Goal: Task Accomplishment & Management: Manage account settings

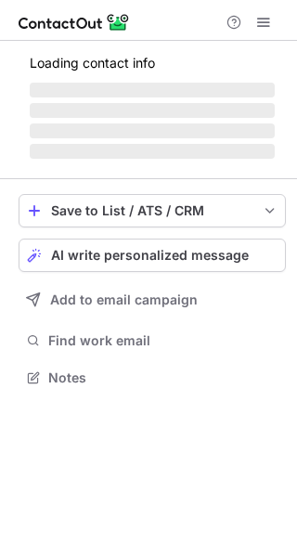
scroll to position [9, 9]
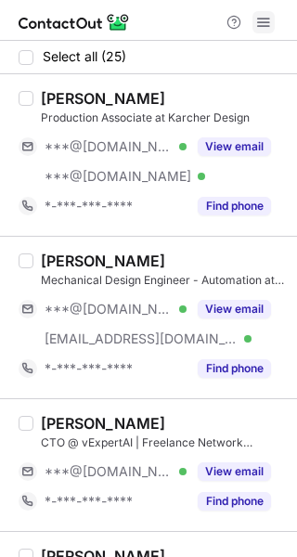
click at [267, 19] on span at bounding box center [263, 22] width 15 height 15
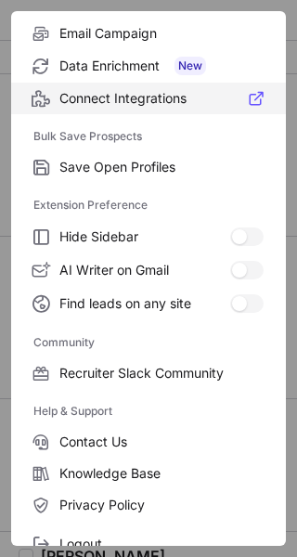
scroll to position [284, 0]
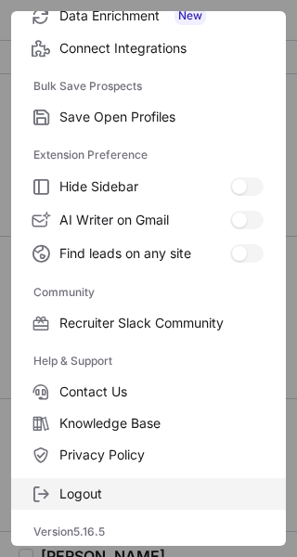
click at [121, 489] on span "Logout" at bounding box center [161, 494] width 204 height 17
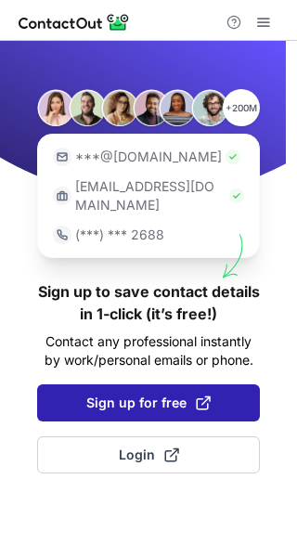
click at [168, 384] on button "Sign up for free" at bounding box center [148, 402] width 223 height 37
